Goal: Transaction & Acquisition: Obtain resource

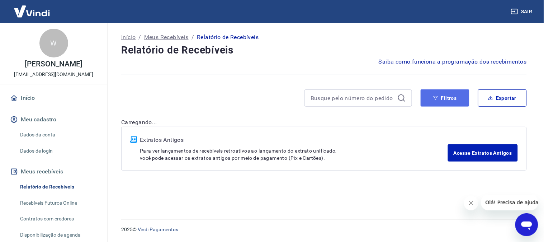
click at [458, 99] on button "Filtros" at bounding box center [445, 97] width 49 height 17
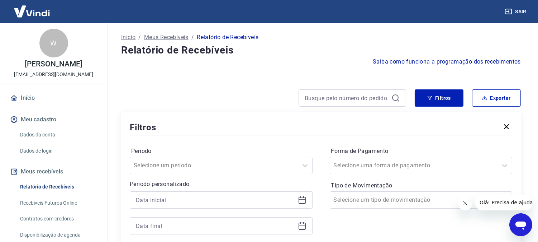
click at [302, 202] on icon at bounding box center [302, 199] width 9 height 9
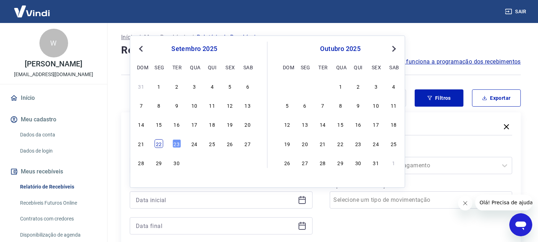
click at [158, 142] on div "22" at bounding box center [159, 143] width 9 height 9
type input "[DATE]"
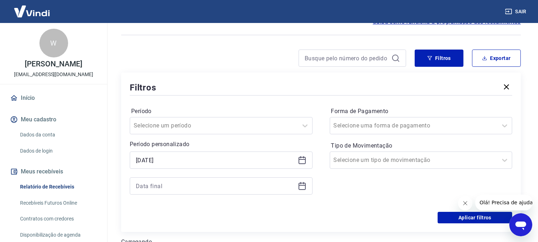
scroll to position [80, 0]
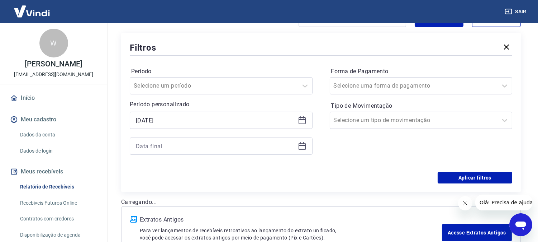
click at [302, 145] on icon at bounding box center [302, 145] width 7 height 1
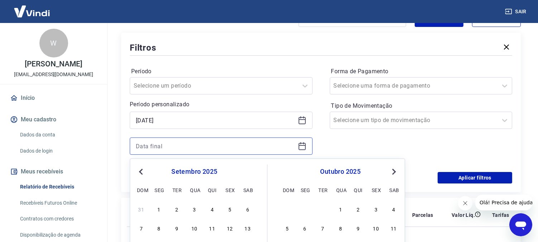
scroll to position [148, 0]
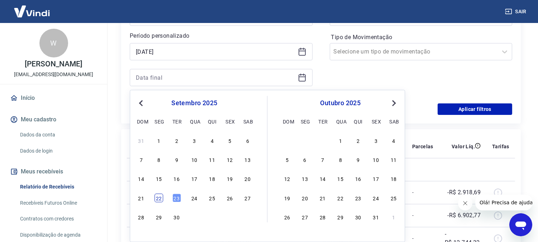
click at [159, 197] on div "22" at bounding box center [159, 197] width 9 height 9
type input "[DATE]"
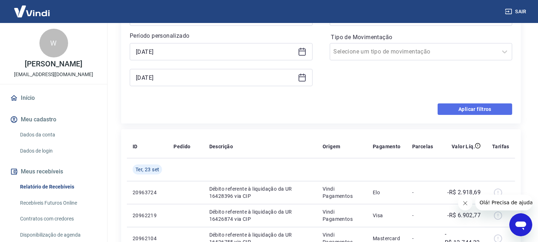
click at [471, 107] on button "Aplicar filtros" at bounding box center [475, 108] width 75 height 11
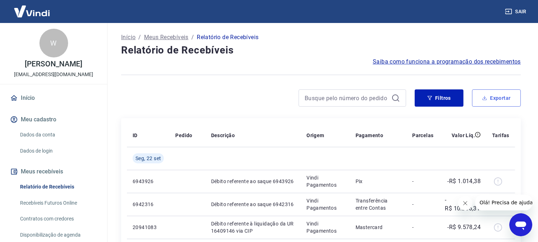
click at [500, 96] on button "Exportar" at bounding box center [496, 97] width 49 height 17
type input "[DATE]"
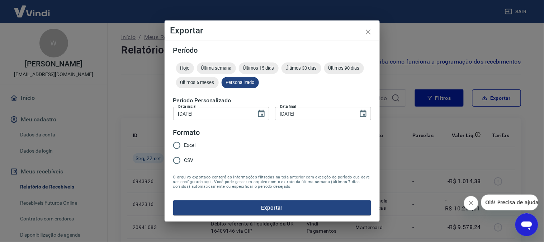
click at [176, 145] on input "Excel" at bounding box center [176, 145] width 15 height 15
radio input "true"
click at [271, 207] on button "Exportar" at bounding box center [272, 207] width 198 height 15
